Goal: Use online tool/utility

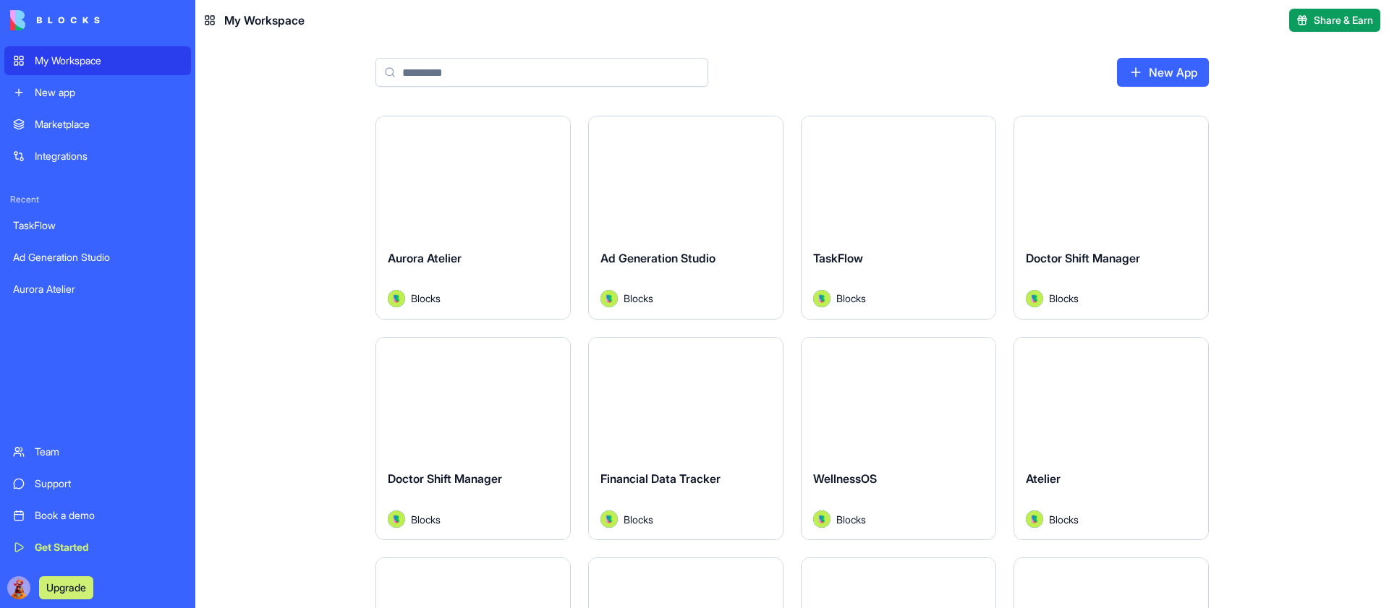
click at [694, 179] on button "Launch" at bounding box center [685, 177] width 109 height 29
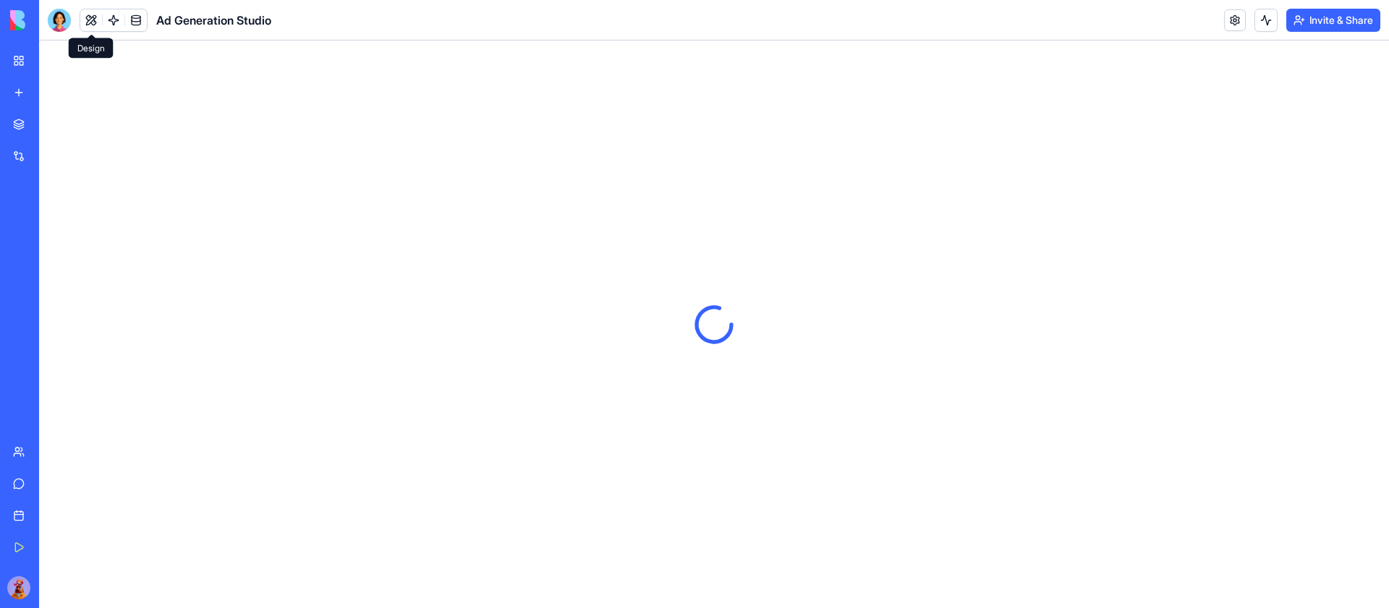
click at [89, 20] on button at bounding box center [91, 20] width 22 height 22
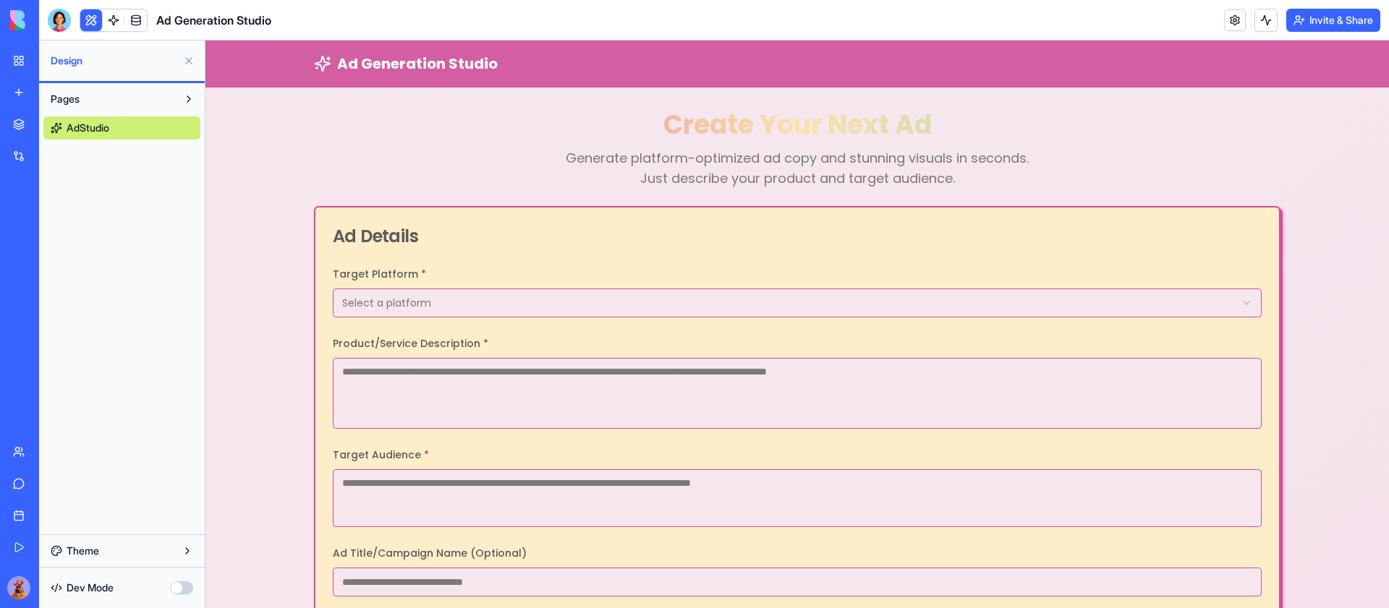
click at [181, 583] on button "button" at bounding box center [181, 588] width 23 height 13
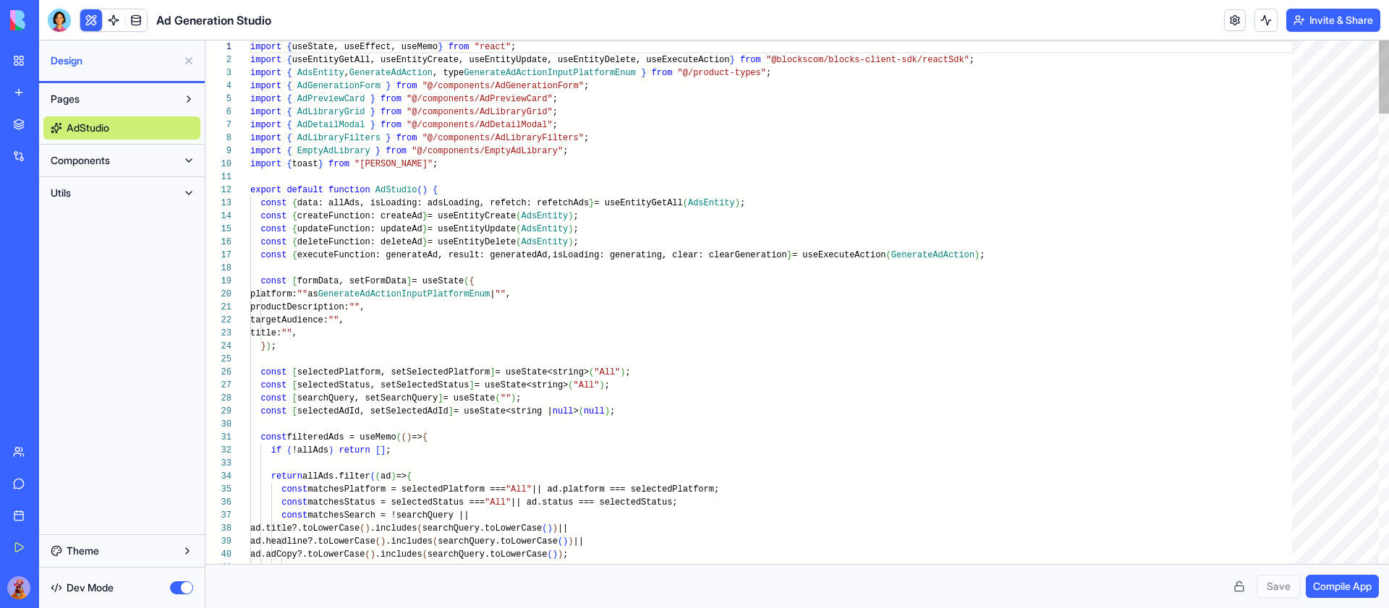
scroll to position [78, 0]
click at [178, 583] on button "button" at bounding box center [181, 588] width 23 height 13
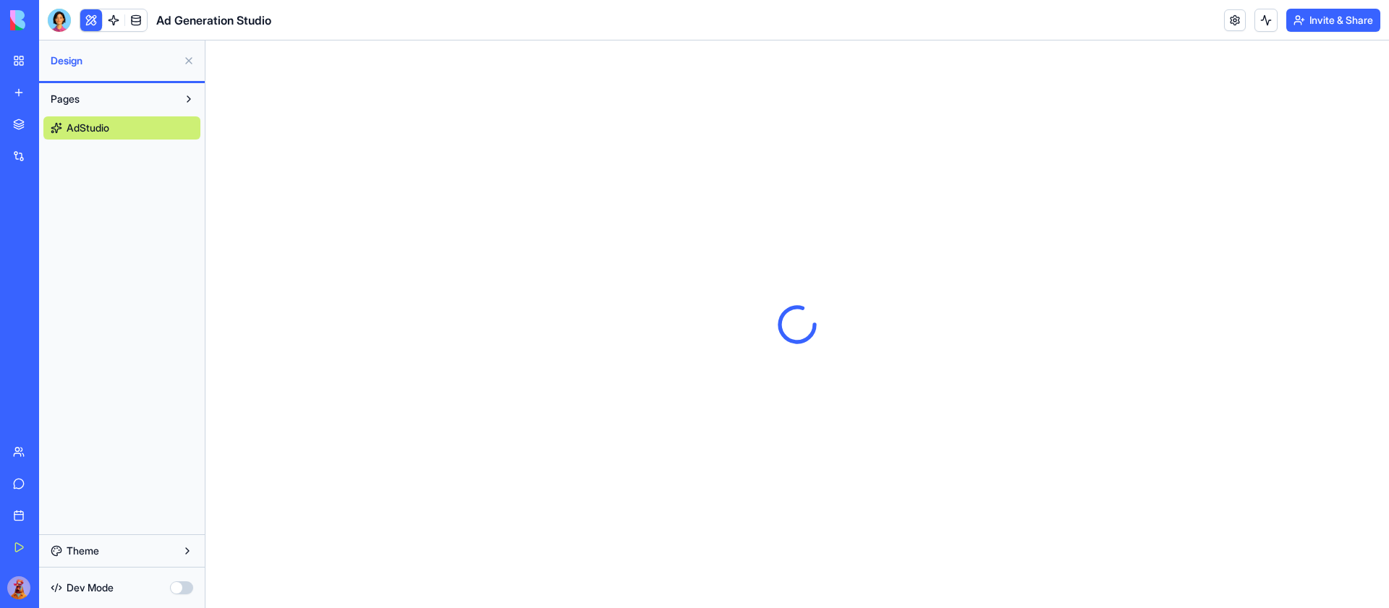
scroll to position [0, 0]
click at [178, 584] on button "button" at bounding box center [181, 588] width 23 height 13
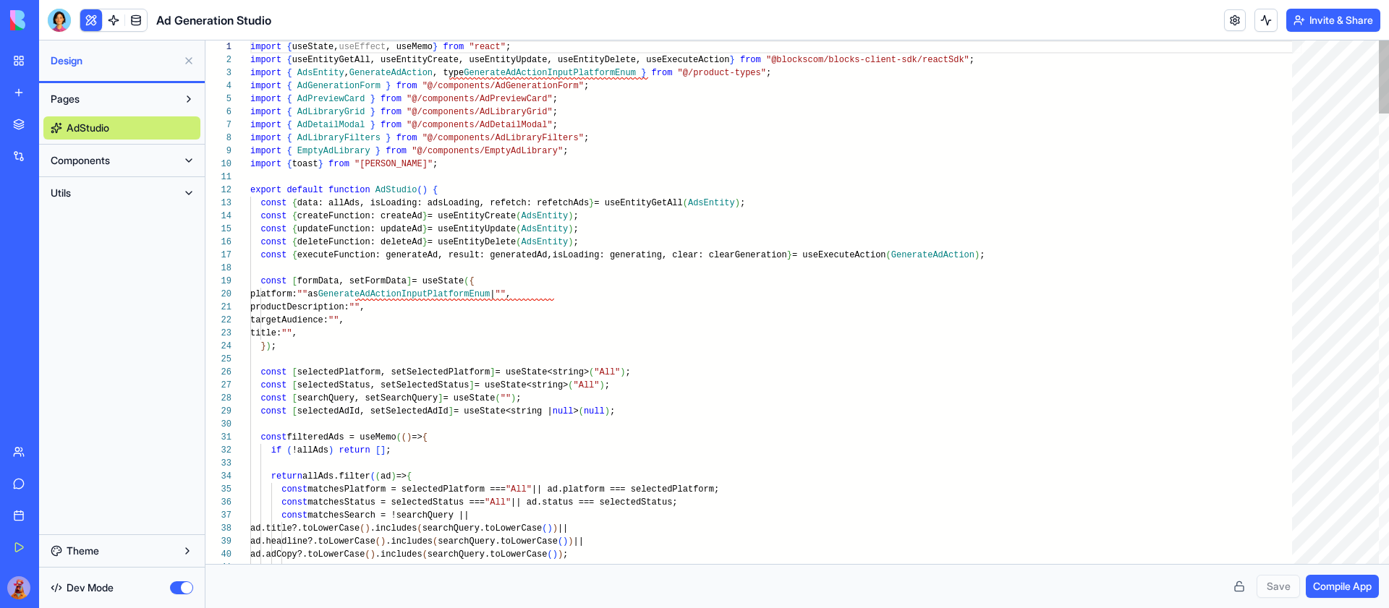
scroll to position [78, 0]
type textarea "**********"
